Goal: Use online tool/utility

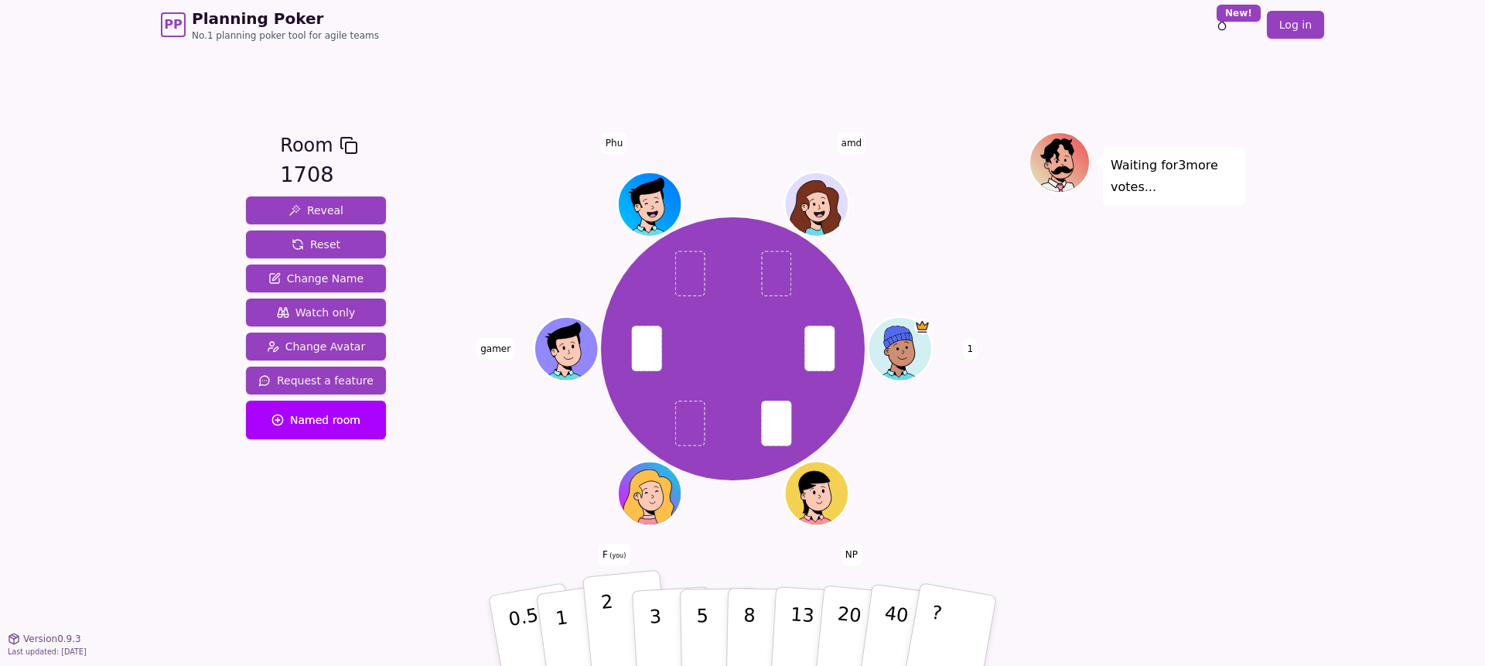
click at [603, 612] on p "2" at bounding box center [610, 633] width 20 height 84
click at [659, 620] on p "3" at bounding box center [656, 632] width 17 height 84
click at [626, 616] on button "2" at bounding box center [627, 631] width 88 height 123
click at [594, 621] on button "2" at bounding box center [627, 631] width 88 height 123
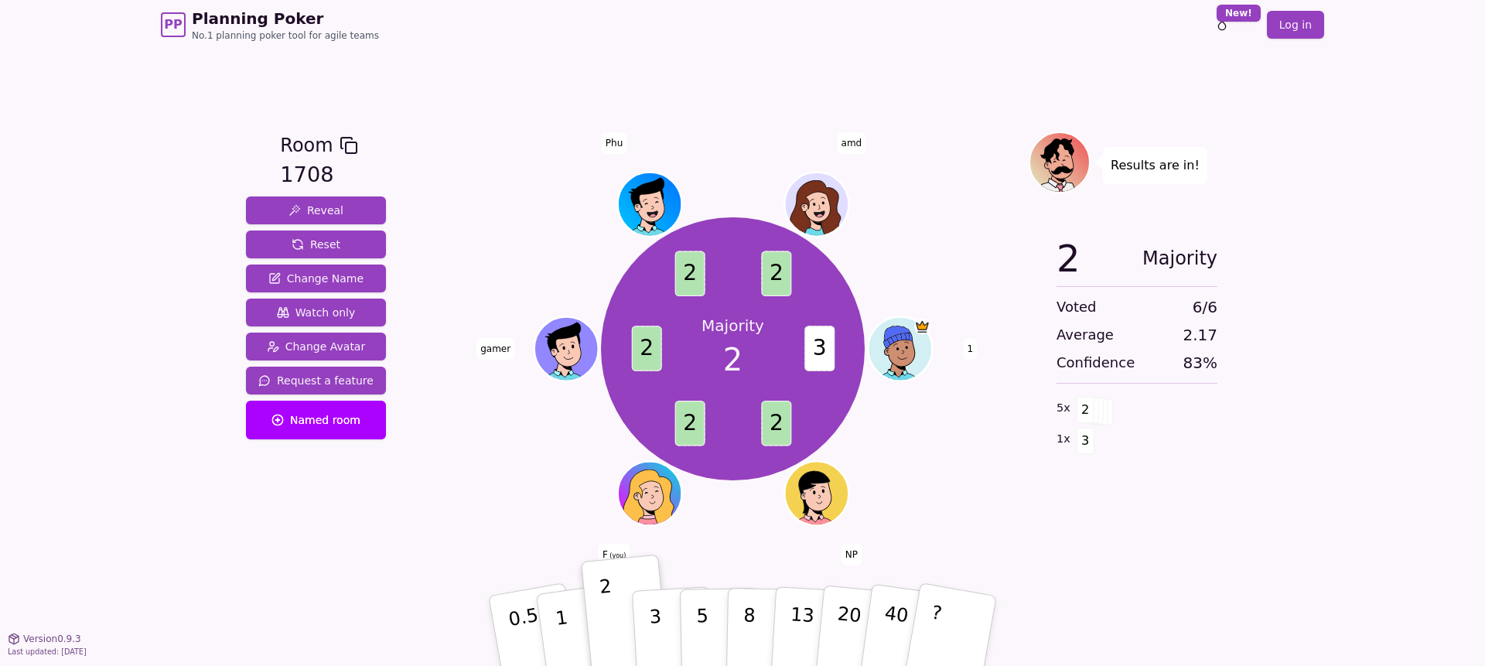
click at [921, 473] on div "Majority 2 3 2 2 2 2 2 1 NP F (you) gamer Phu amd" at bounding box center [733, 349] width 592 height 380
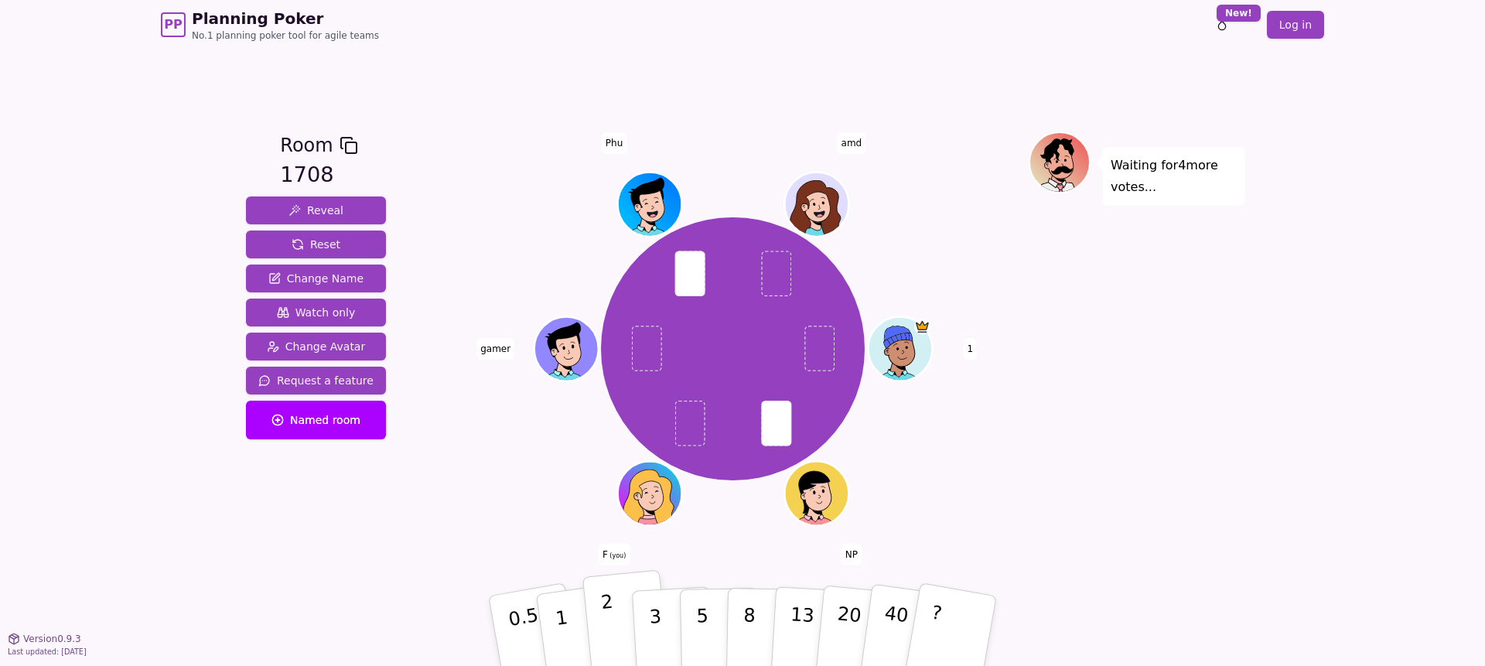
click at [619, 646] on button "2" at bounding box center [627, 631] width 88 height 123
click at [653, 613] on p "3" at bounding box center [656, 632] width 17 height 84
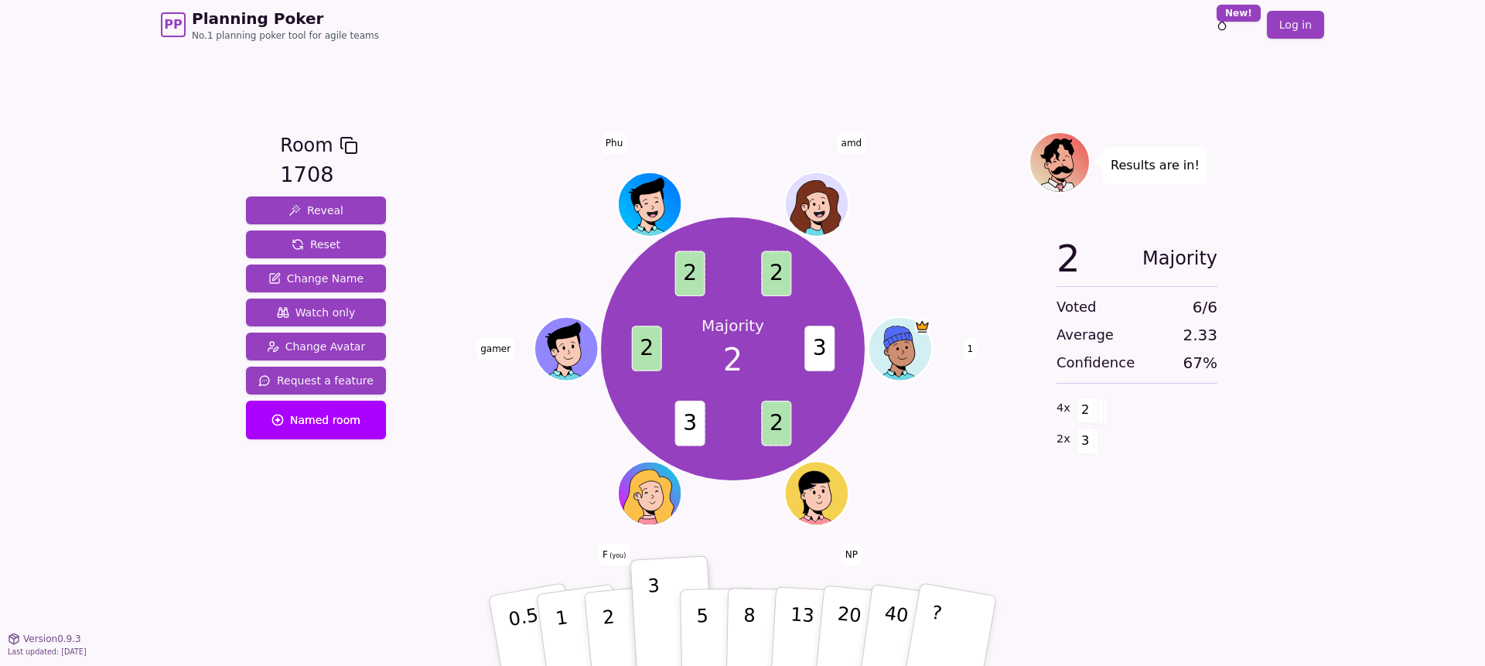
click at [378, 555] on div "Room 1708 Reveal Reset Change Name Watch only Change Avatar Request a feature N…" at bounding box center [316, 344] width 152 height 425
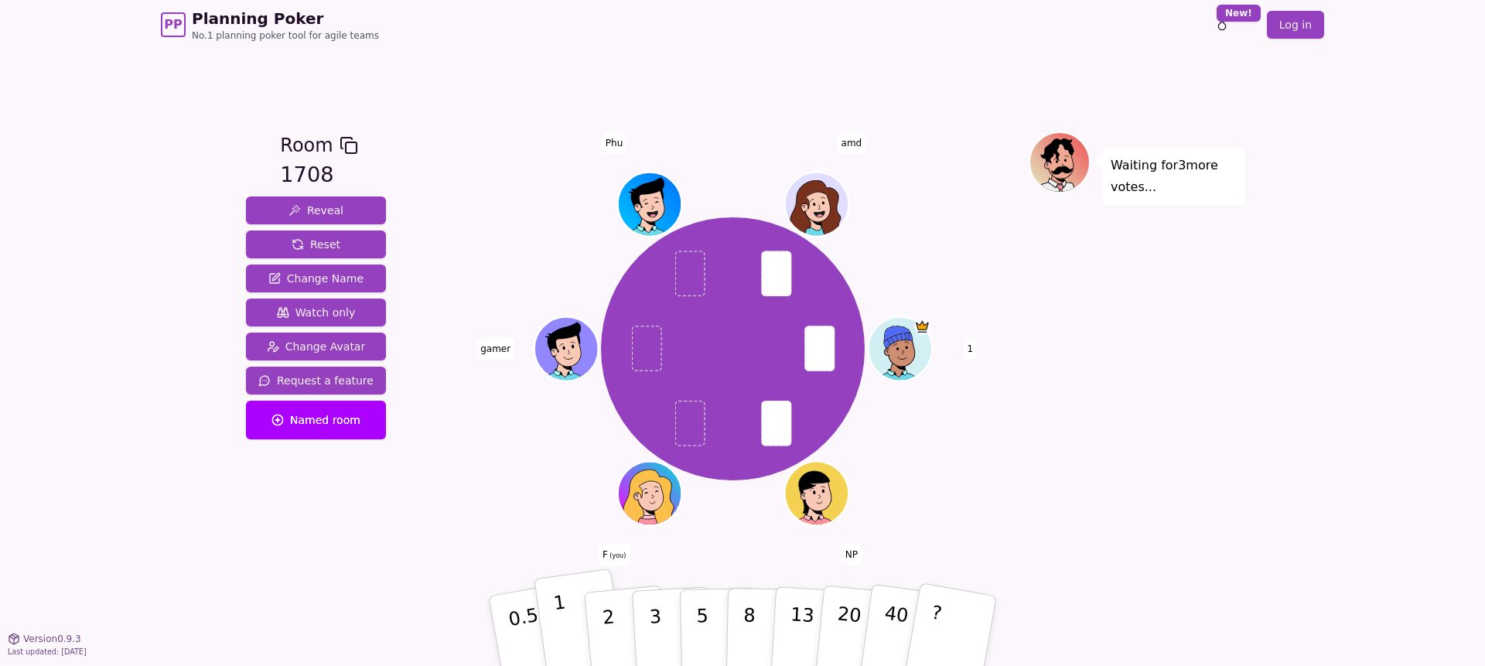
click at [562, 637] on p "1" at bounding box center [563, 633] width 23 height 84
click at [566, 627] on button "1" at bounding box center [580, 631] width 92 height 125
click at [654, 629] on p "3" at bounding box center [656, 632] width 17 height 84
click at [609, 621] on p "2" at bounding box center [610, 633] width 20 height 84
click at [614, 618] on button "2" at bounding box center [627, 631] width 88 height 123
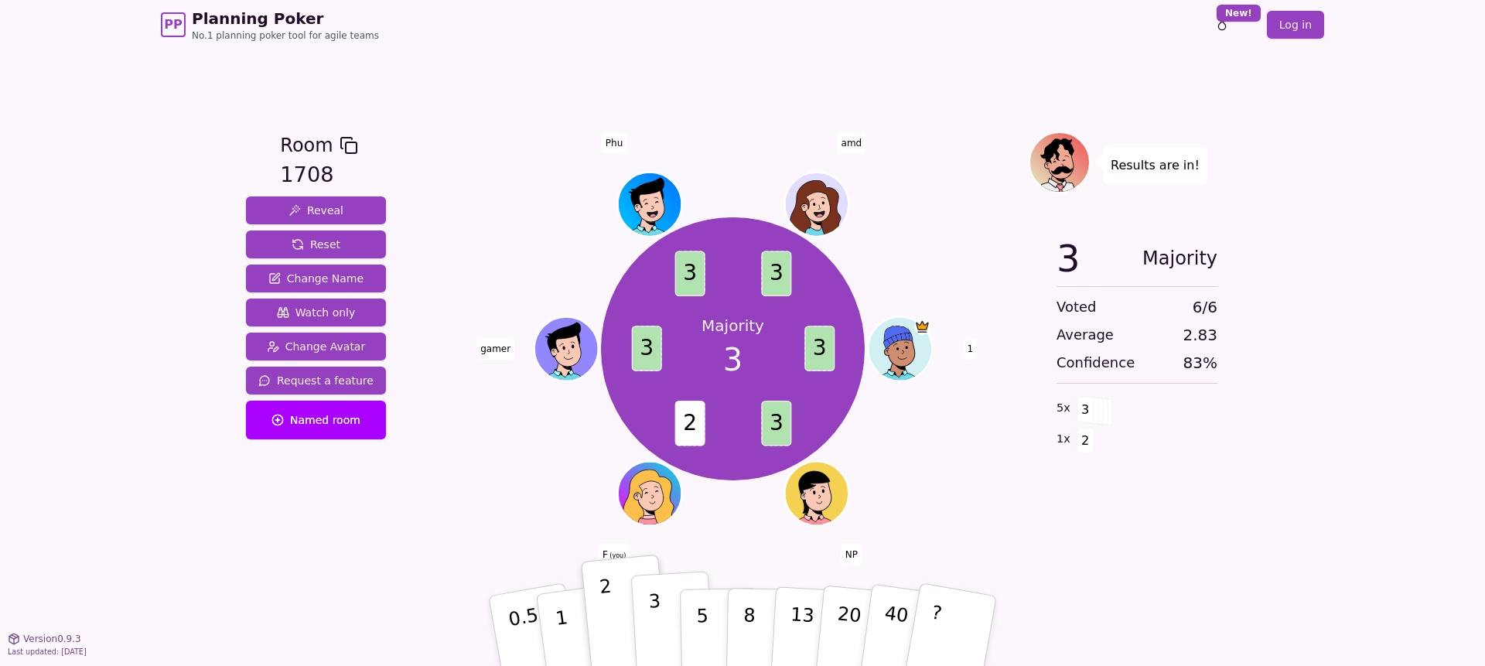
click at [655, 624] on p "3" at bounding box center [656, 632] width 17 height 84
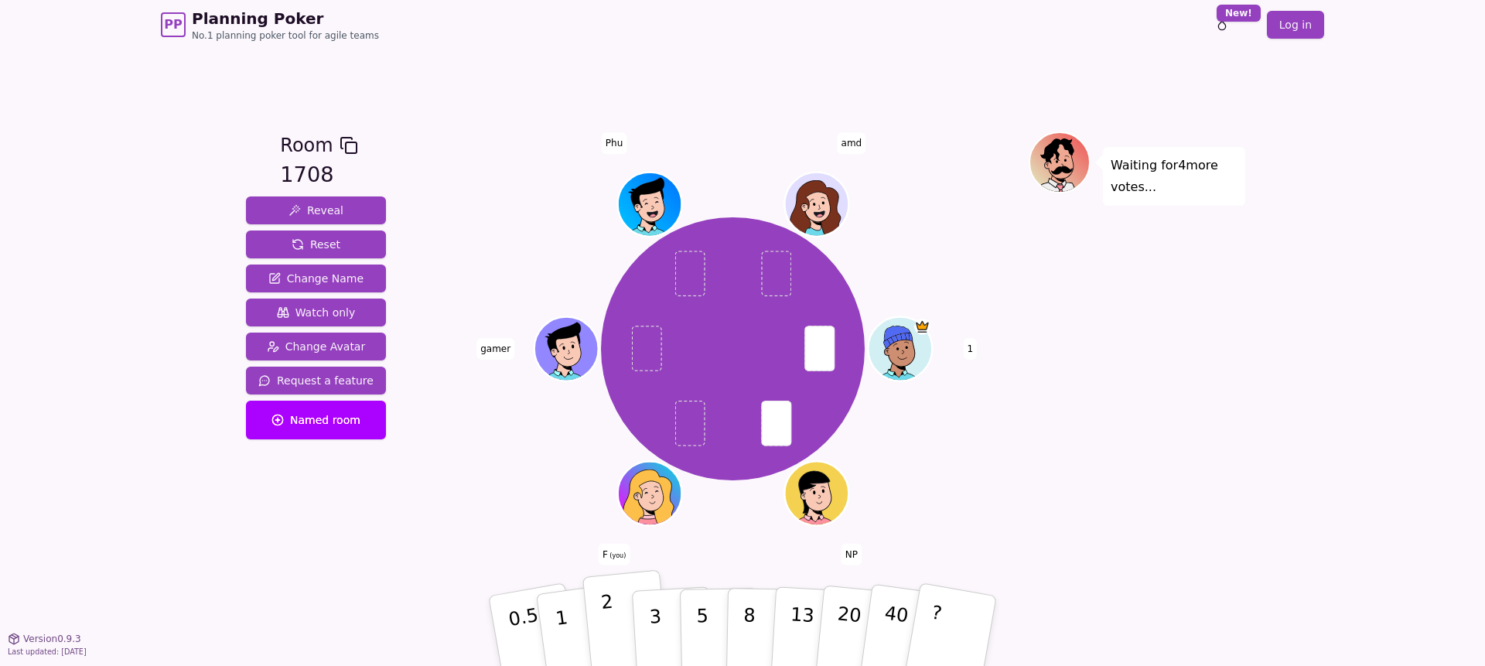
click at [591, 634] on button "2" at bounding box center [627, 631] width 88 height 123
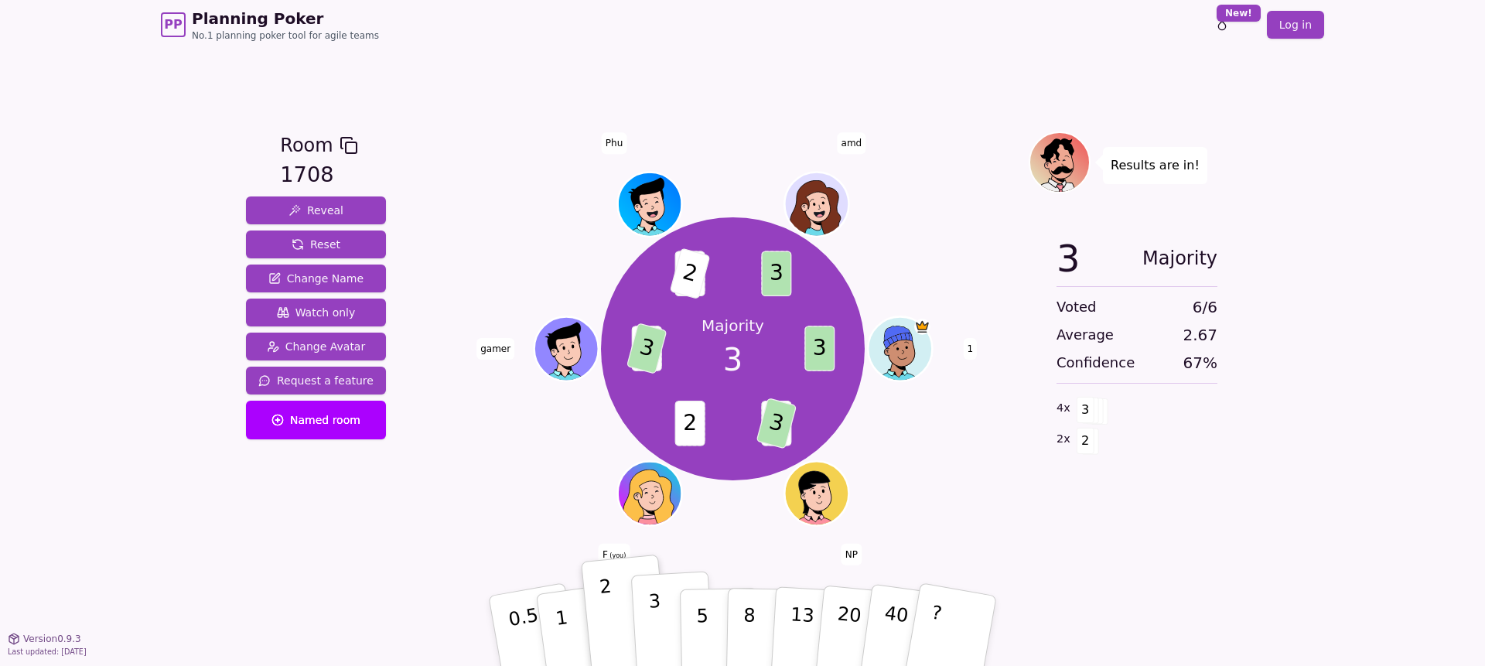
click at [636, 617] on button "3" at bounding box center [673, 631] width 84 height 121
